Goal: Find specific page/section: Find specific page/section

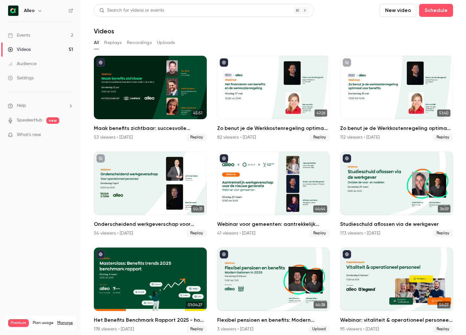
click at [54, 34] on link "Events 2" at bounding box center [40, 35] width 81 height 14
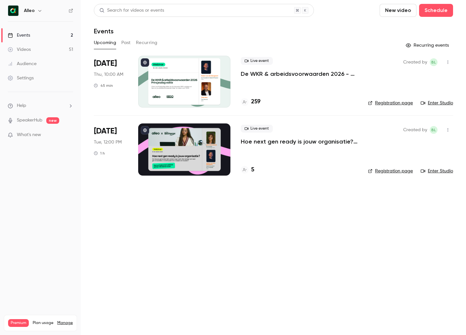
click at [272, 73] on p "De WKR & arbeidsvoorwaarden 2026 - [DATE] editie" at bounding box center [299, 74] width 117 height 8
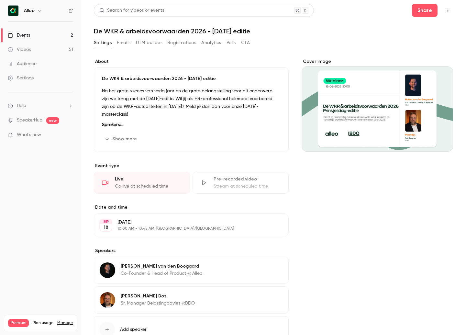
click at [32, 35] on link "Events 2" at bounding box center [40, 35] width 81 height 14
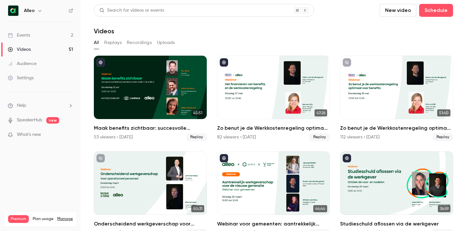
click at [34, 7] on div "Alleo" at bounding box center [43, 11] width 39 height 8
click at [39, 9] on icon "button" at bounding box center [39, 10] width 5 height 5
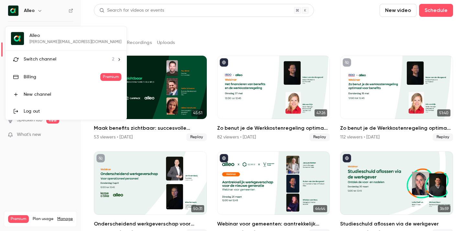
click at [63, 56] on div "Switch channel 2" at bounding box center [69, 59] width 91 height 7
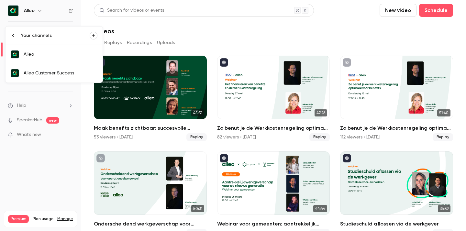
click at [73, 71] on div "Alleo Customer Success" at bounding box center [61, 73] width 74 height 6
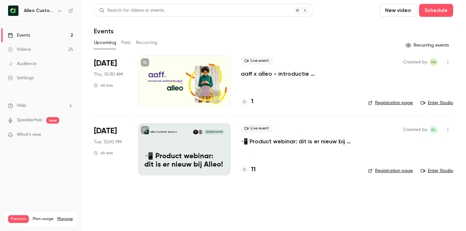
click at [290, 145] on p "📲 Product webinar: dit is er nieuw bij Alleo!" at bounding box center [299, 142] width 117 height 8
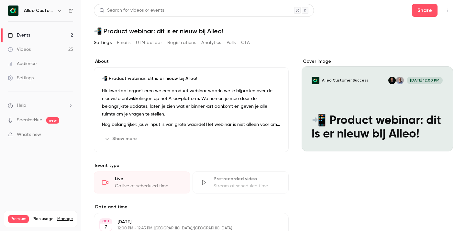
click at [52, 35] on link "Events 2" at bounding box center [40, 35] width 81 height 14
